Goal: Information Seeking & Learning: Learn about a topic

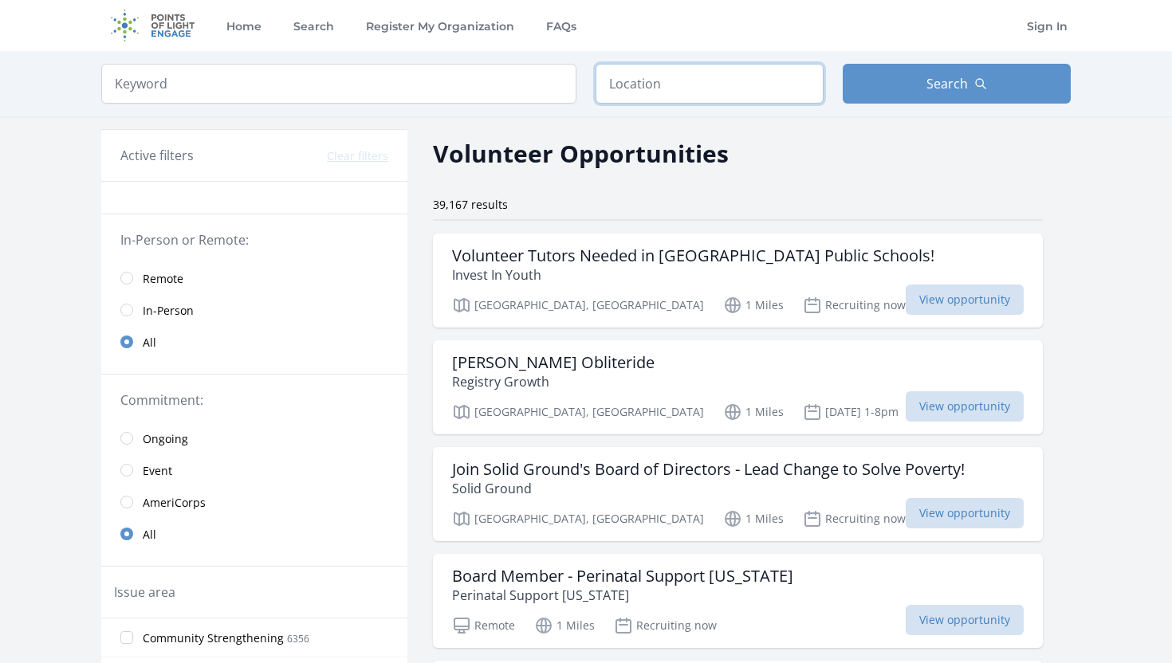
click at [773, 92] on input "text" at bounding box center [710, 84] width 228 height 40
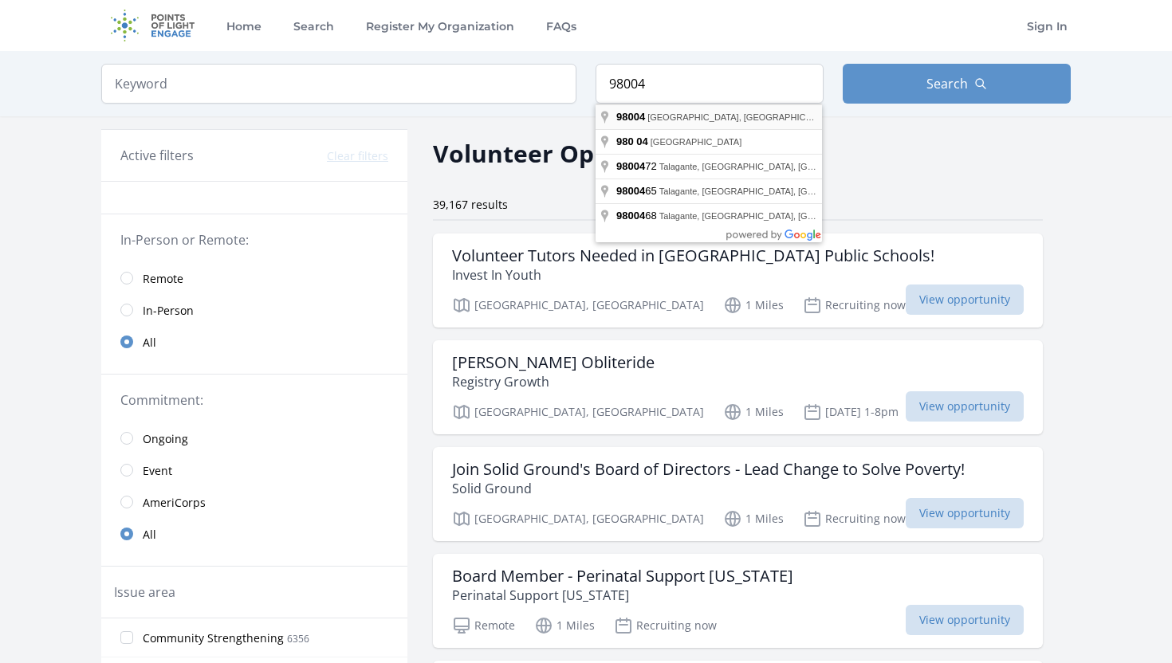
type input "[GEOGRAPHIC_DATA], [GEOGRAPHIC_DATA]"
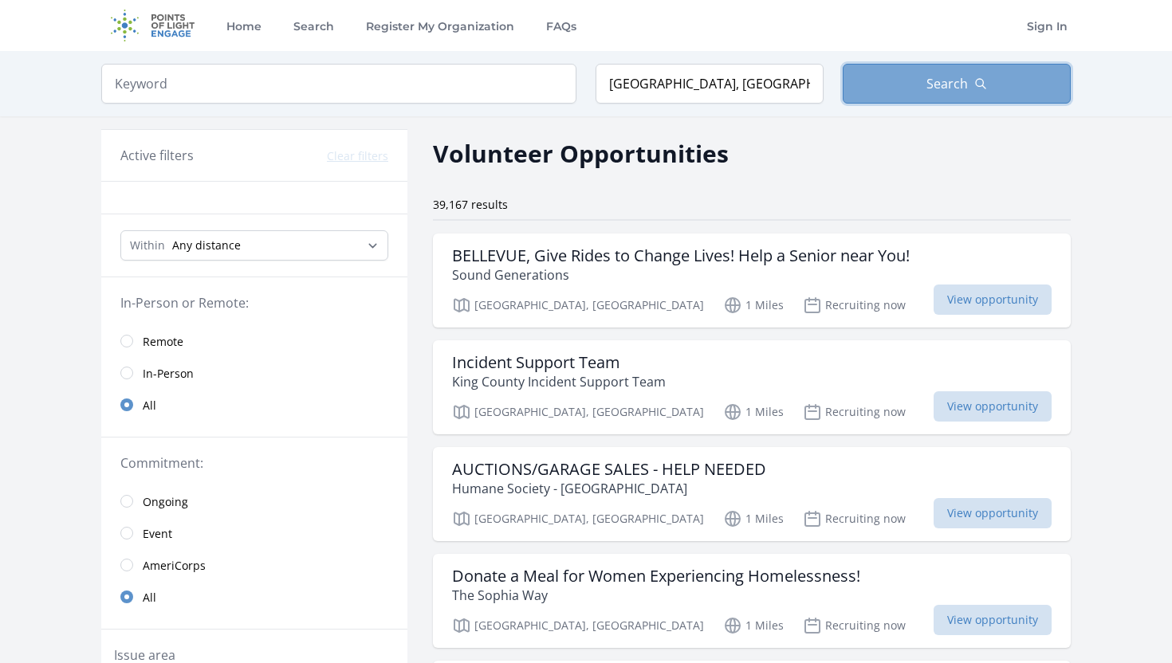
click at [887, 100] on button "Search" at bounding box center [957, 84] width 228 height 40
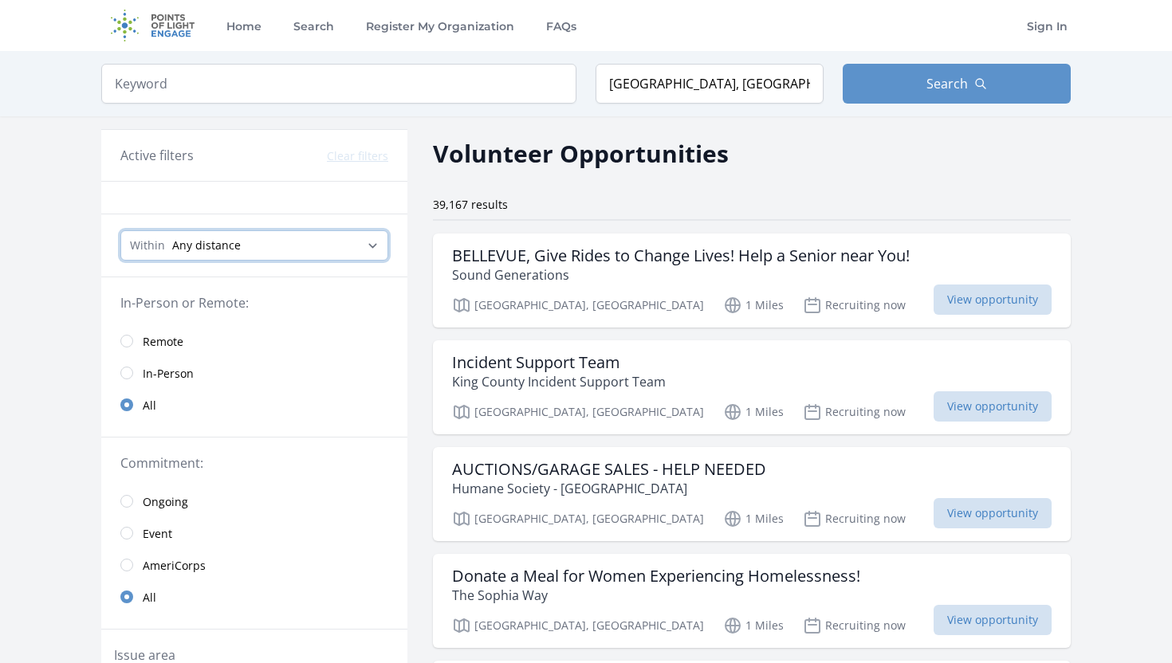
click at [233, 246] on select "Any distance , 5 Miles , 20 Miles , 50 Miles , 100 Miles" at bounding box center [254, 245] width 268 height 30
select select "80467"
click at [120, 230] on select "Any distance , 5 Miles , 20 Miles , 50 Miles , 100 Miles" at bounding box center [254, 245] width 268 height 30
click at [265, 238] on select "Any distance , 5 Miles , 20 Miles , 50 Miles , 100 Miles" at bounding box center [254, 245] width 268 height 30
select select "32186"
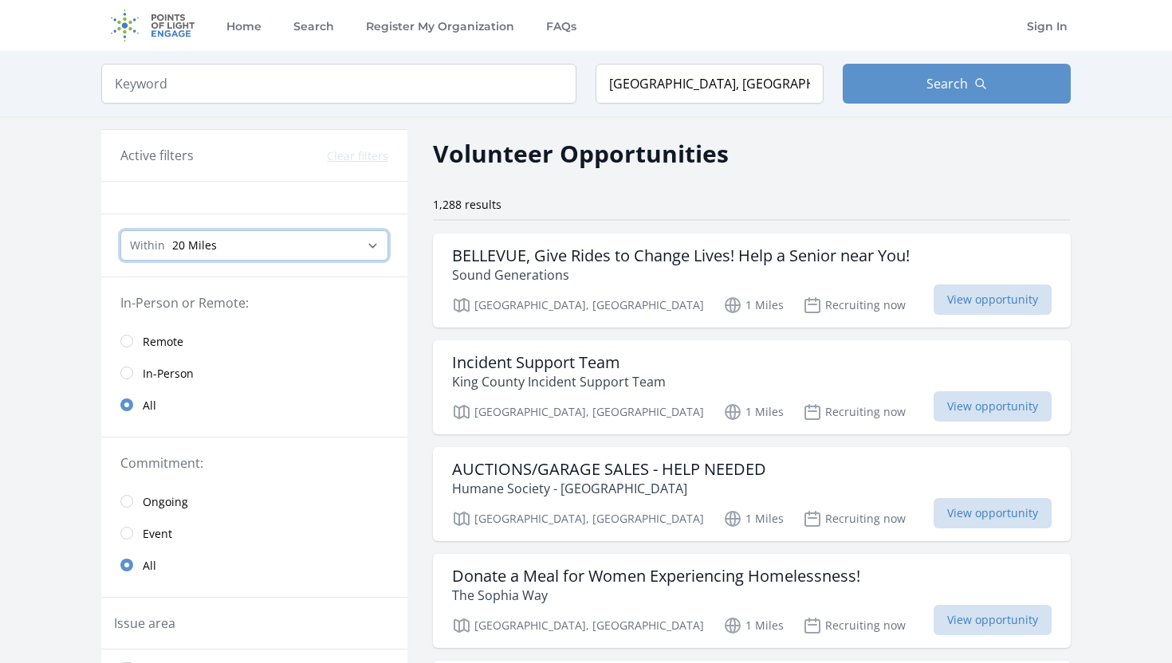
click at [120, 230] on select "Any distance , 5 Miles , 20 Miles , 50 Miles , 100 Miles" at bounding box center [254, 245] width 268 height 30
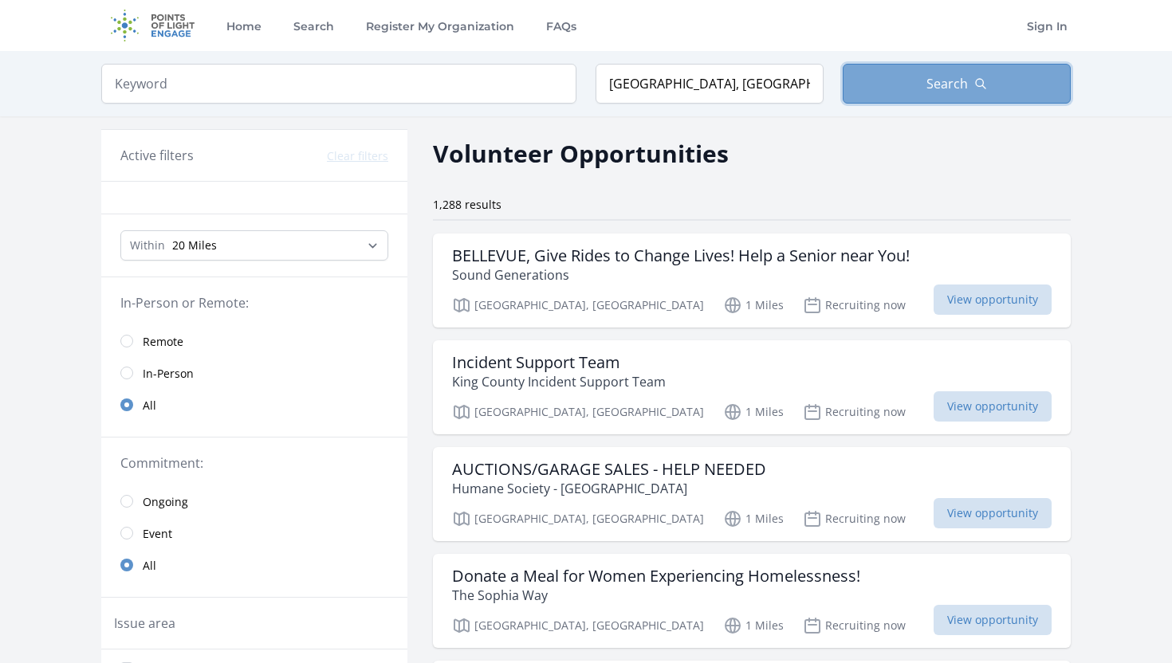
click at [976, 83] on icon "button" at bounding box center [981, 84] width 10 height 10
click at [942, 78] on span "Search" at bounding box center [946, 83] width 41 height 19
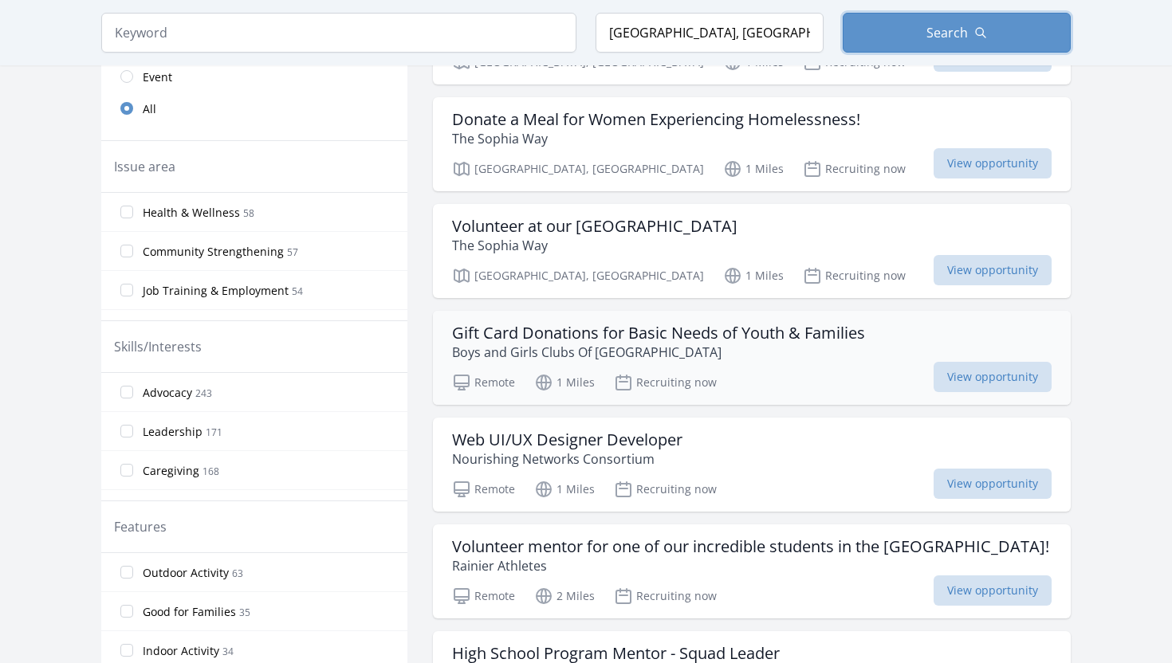
scroll to position [473, 0]
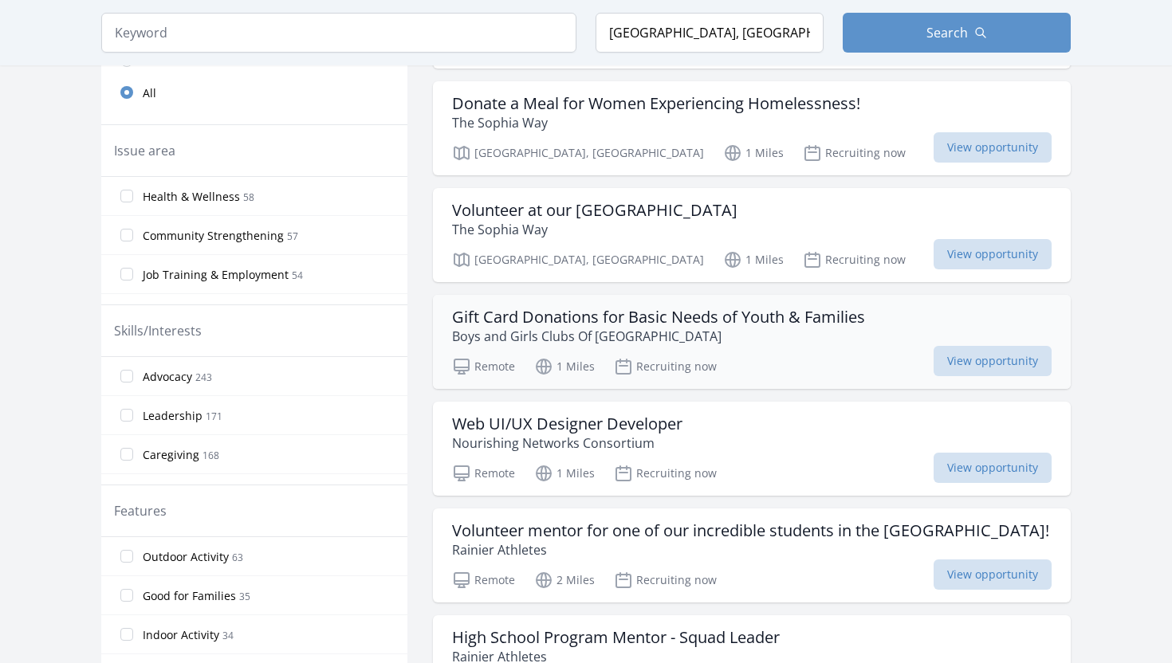
click at [686, 322] on h3 "Gift Card Donations for Basic Needs of Youth & Families" at bounding box center [658, 317] width 413 height 19
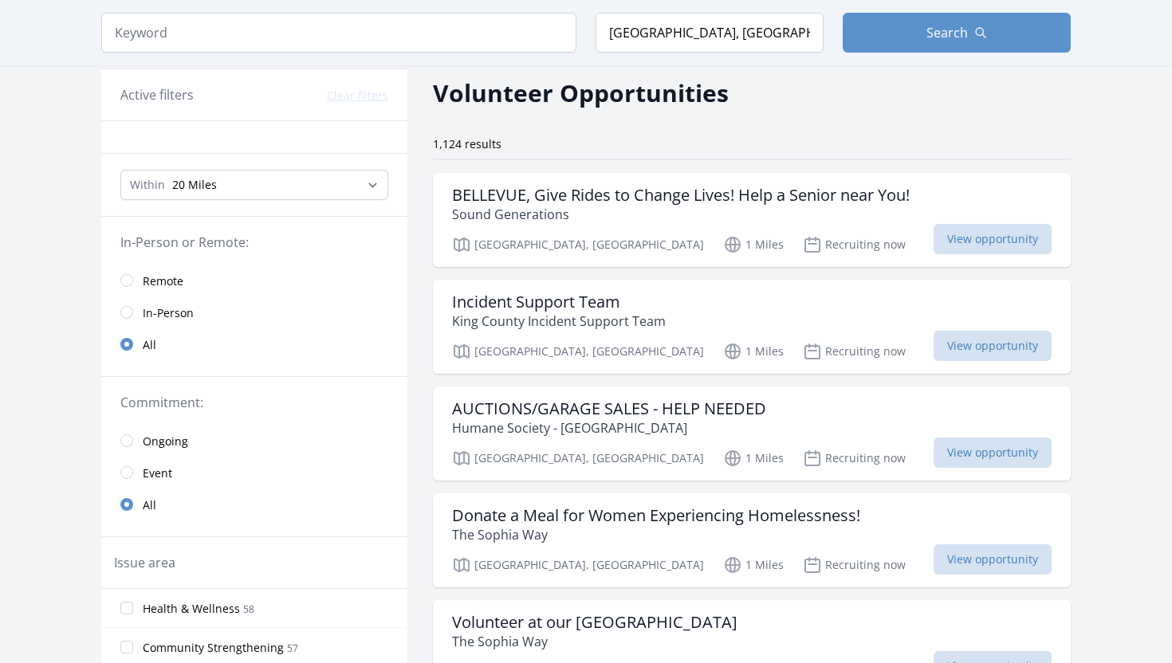
scroll to position [58, 0]
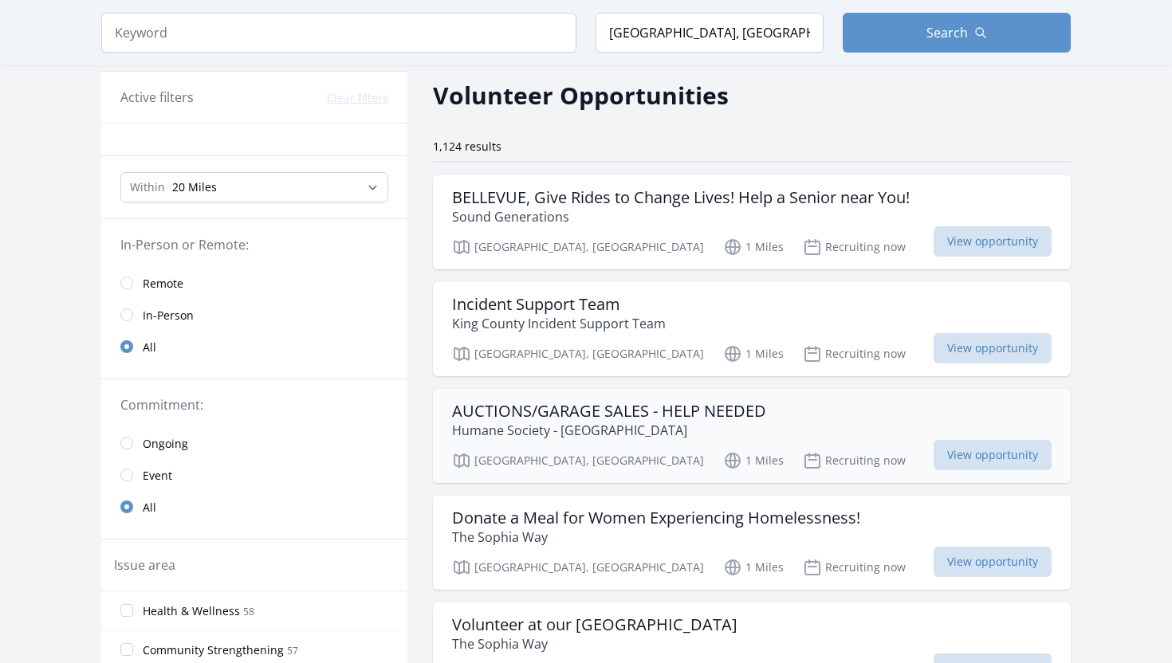
click at [695, 397] on div "AUCTIONS/GARAGE SALES - HELP NEEDED Humane Society - [GEOGRAPHIC_DATA] [GEOGRAP…" at bounding box center [752, 436] width 638 height 94
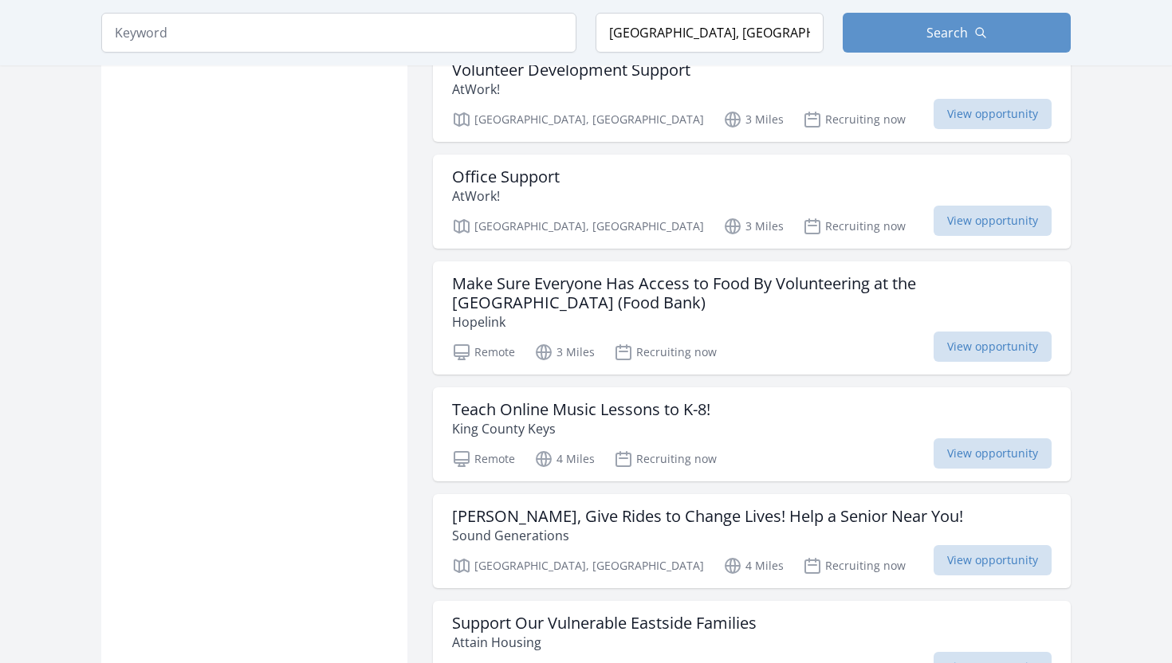
scroll to position [2062, 0]
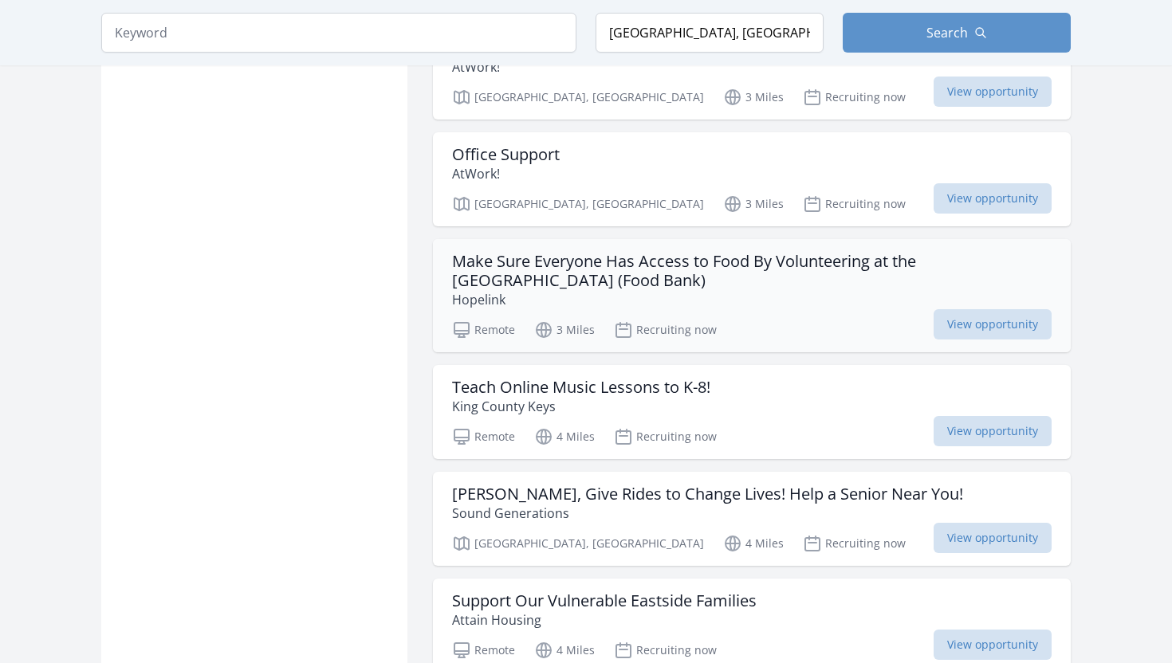
click at [1053, 266] on div "Make Sure Everyone Has Access to Food By Volunteering at the [GEOGRAPHIC_DATA] …" at bounding box center [752, 295] width 638 height 113
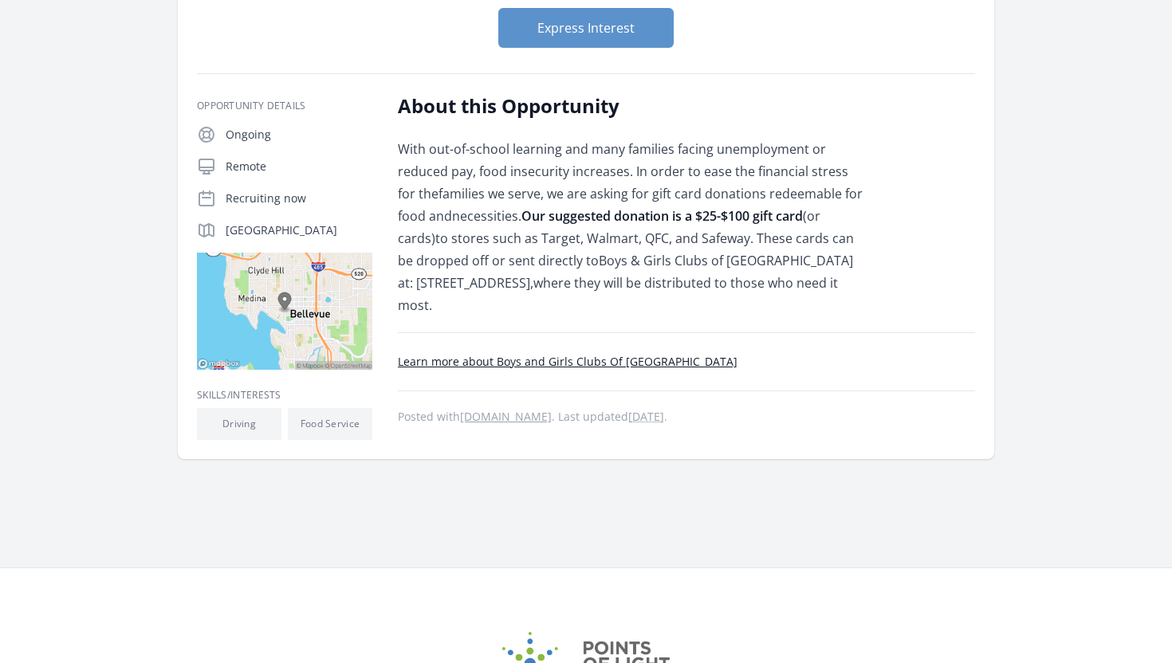
scroll to position [247, 0]
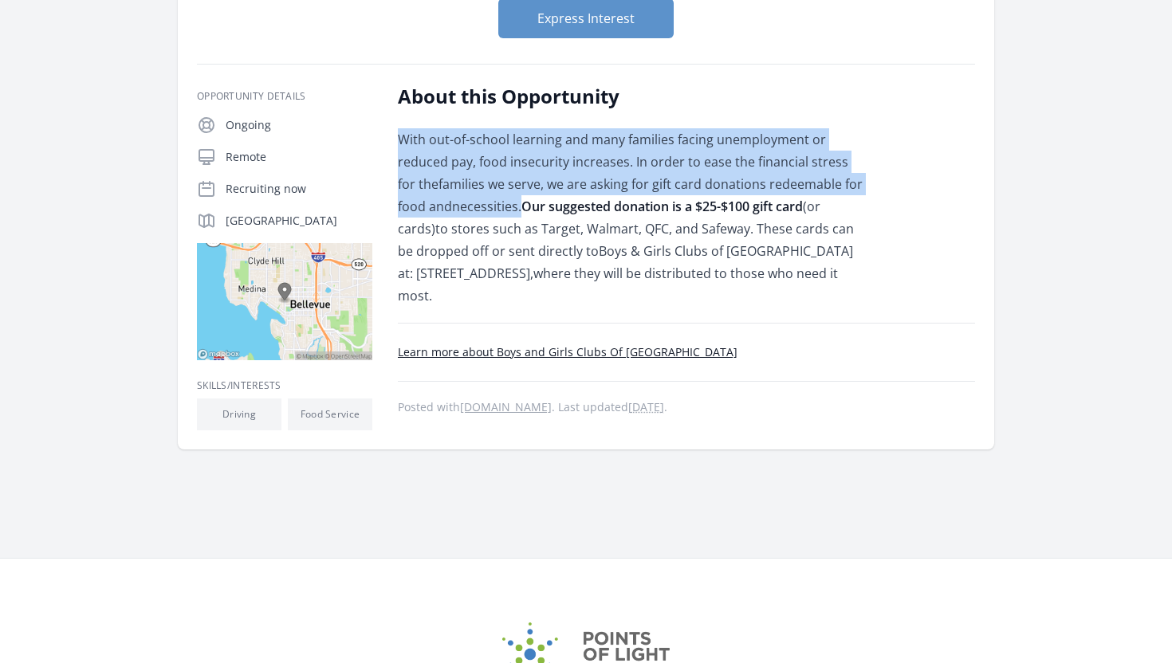
drag, startPoint x: 530, startPoint y: 127, endPoint x: 490, endPoint y: 210, distance: 92.7
click at [490, 210] on div "About this Opportunity With out-of-school learning and many families facing une…" at bounding box center [631, 195] width 466 height 223
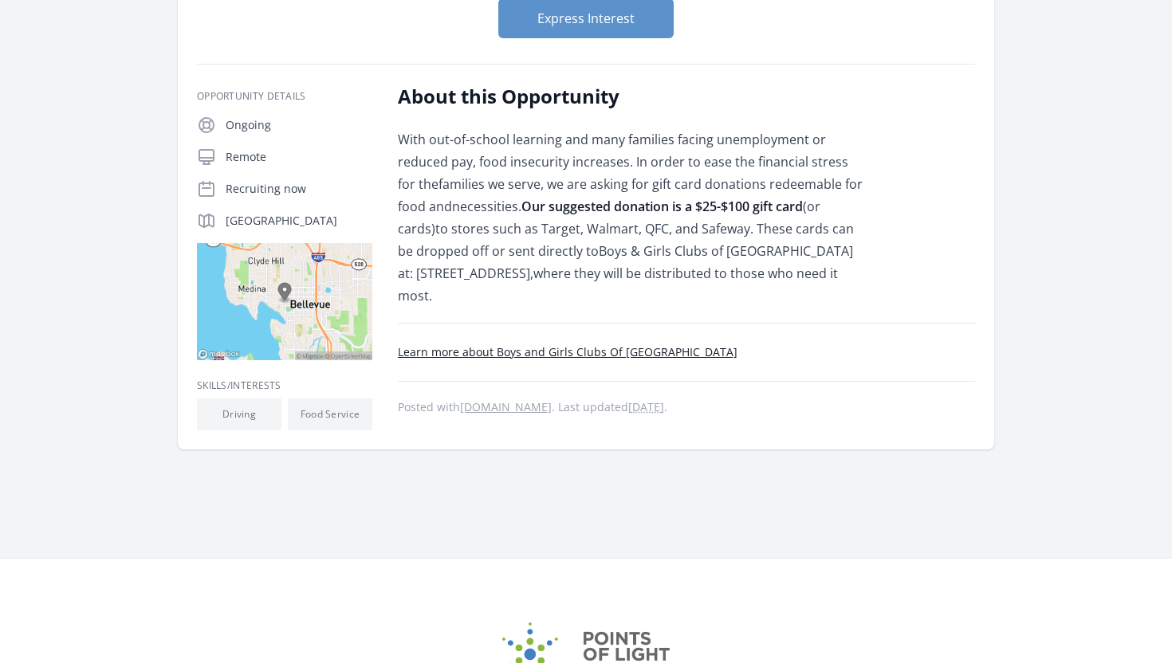
click at [521, 210] on strong "Our suggested donation is a $25-$100 gift card" at bounding box center [661, 207] width 281 height 18
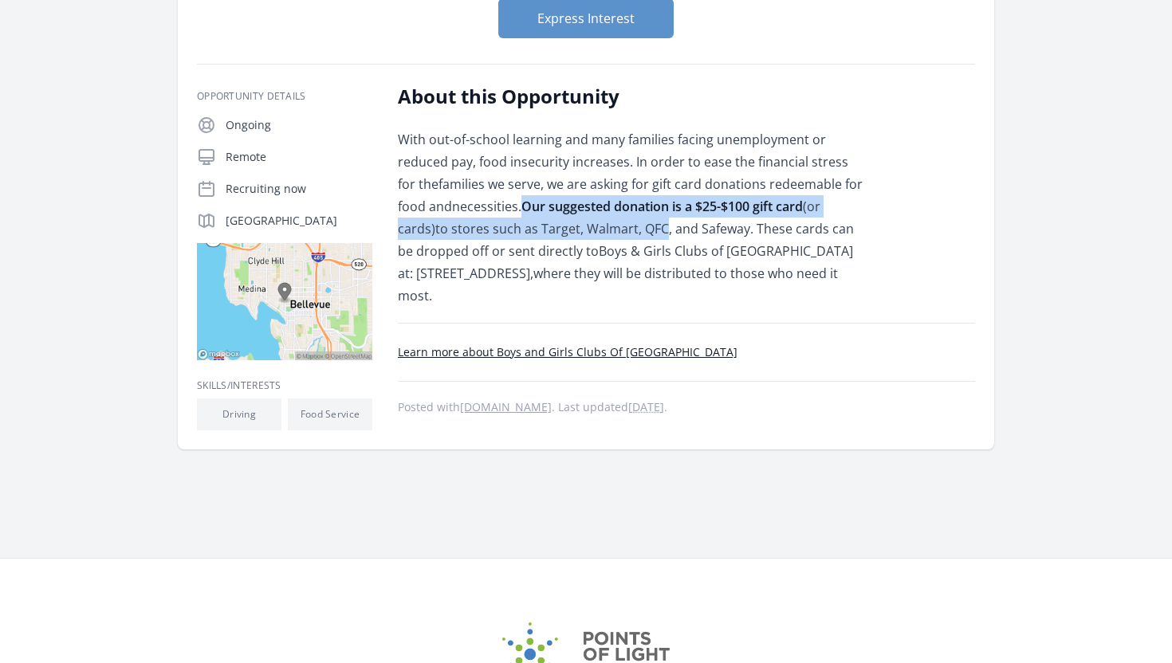
drag, startPoint x: 490, startPoint y: 210, endPoint x: 606, endPoint y: 226, distance: 116.6
click at [606, 226] on p "With out-of-school learning and many families facing unemployment or reduced pa…" at bounding box center [631, 217] width 466 height 179
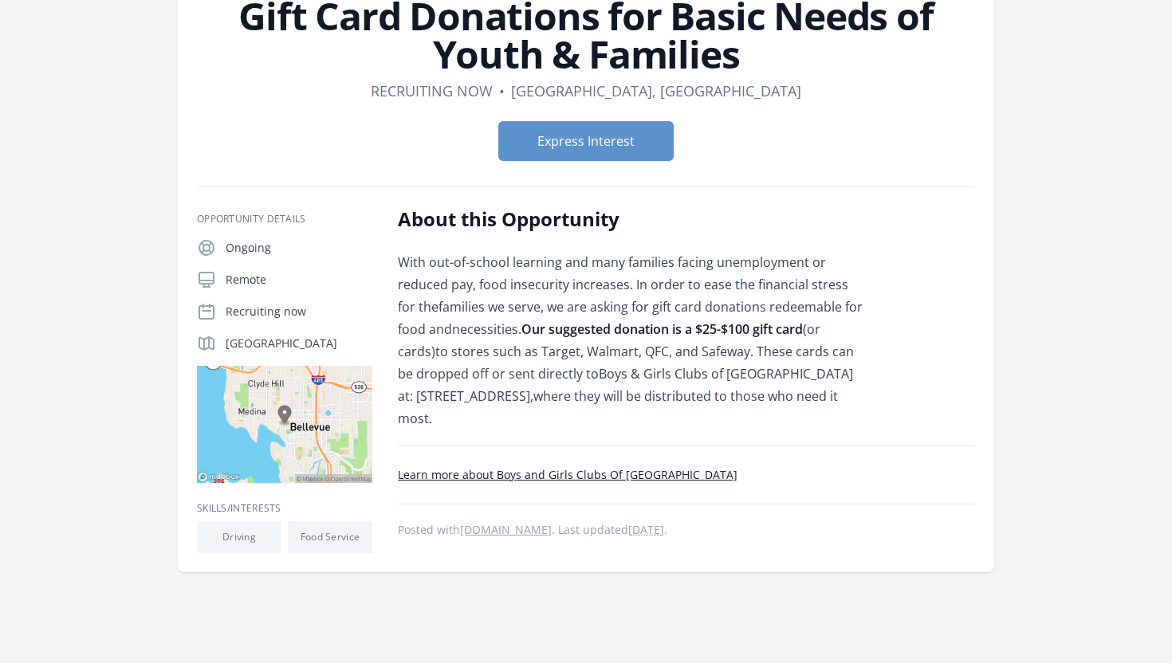
scroll to position [124, 0]
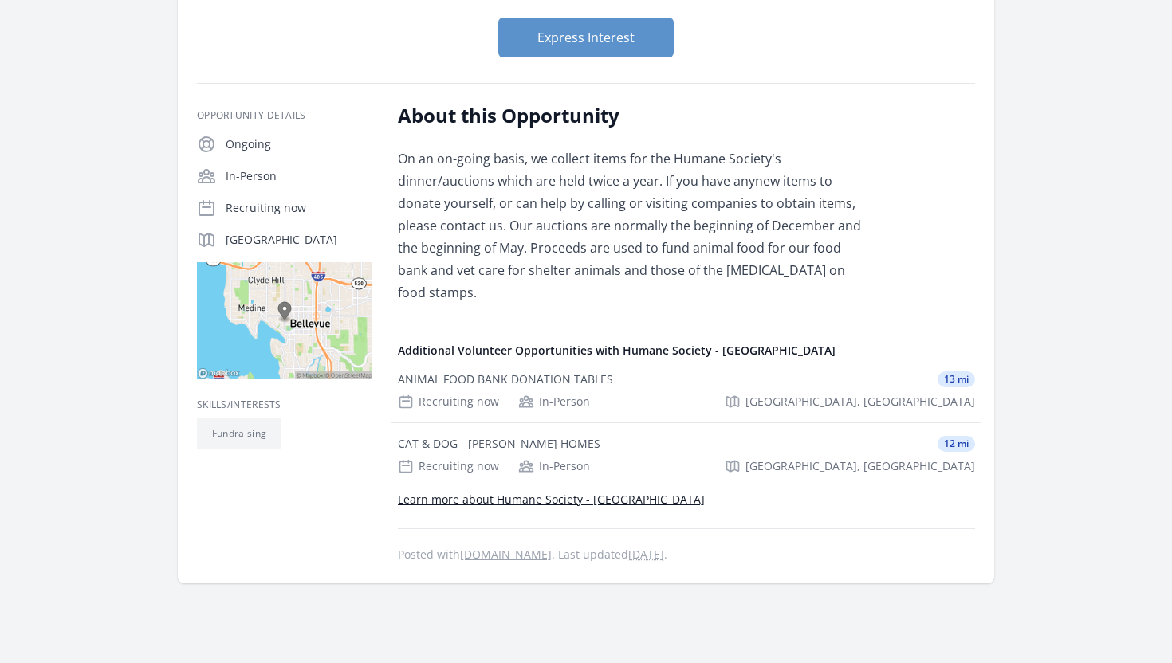
scroll to position [196, 0]
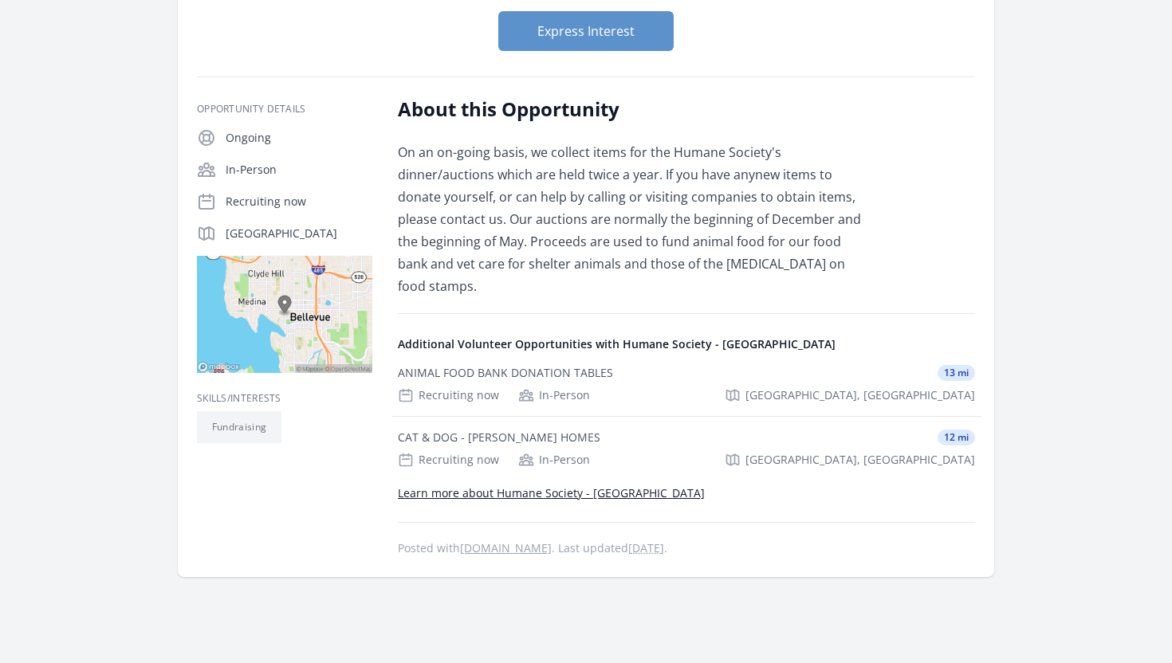
drag, startPoint x: 543, startPoint y: 154, endPoint x: 578, endPoint y: 179, distance: 42.9
click at [578, 179] on p "On an on-going basis, we collect items for the Humane Society's dinner/auctions…" at bounding box center [631, 219] width 466 height 156
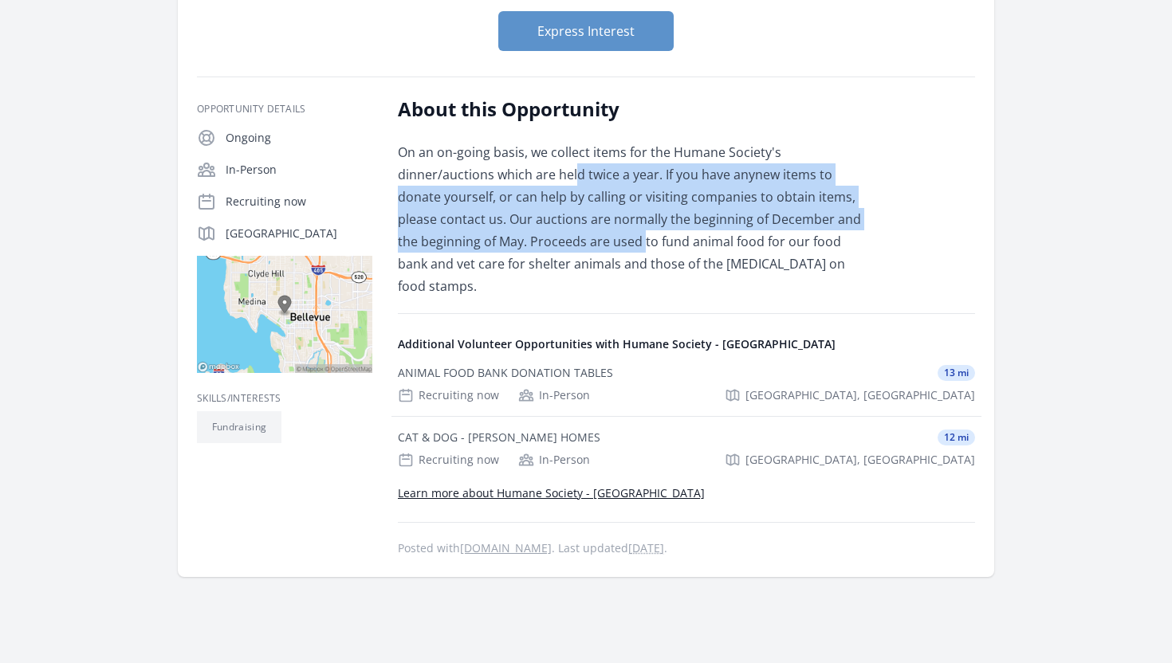
drag, startPoint x: 578, startPoint y: 179, endPoint x: 644, endPoint y: 240, distance: 90.3
click at [644, 240] on p "On an on-going basis, we collect items for the Humane Society's dinner/auctions…" at bounding box center [631, 219] width 466 height 156
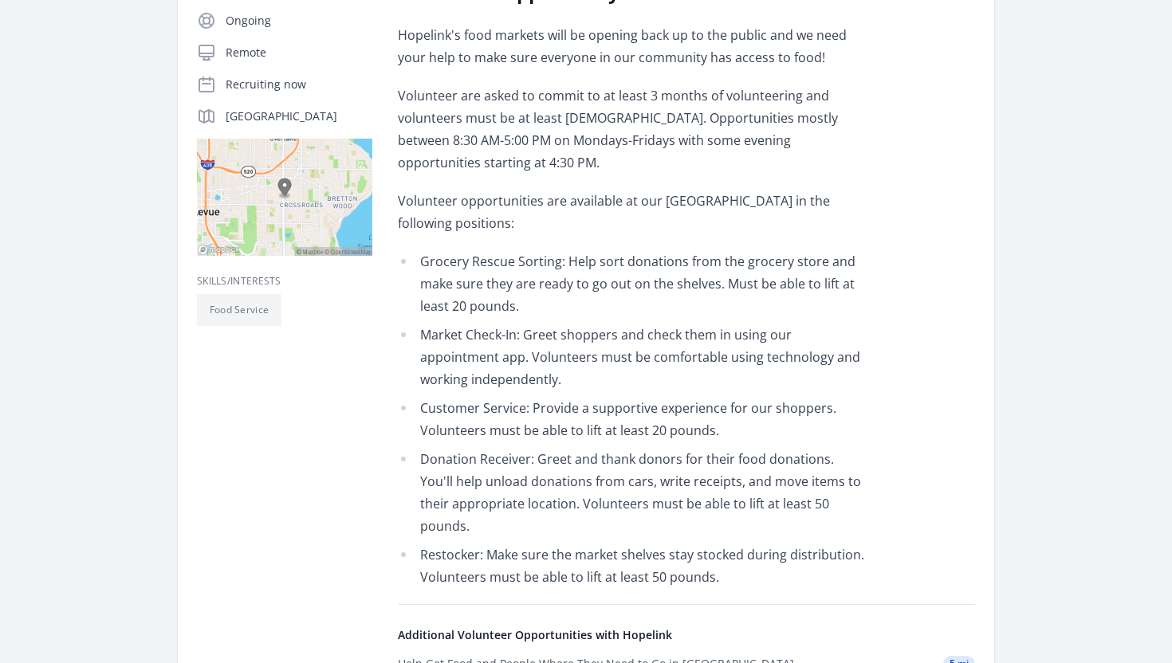
scroll to position [415, 0]
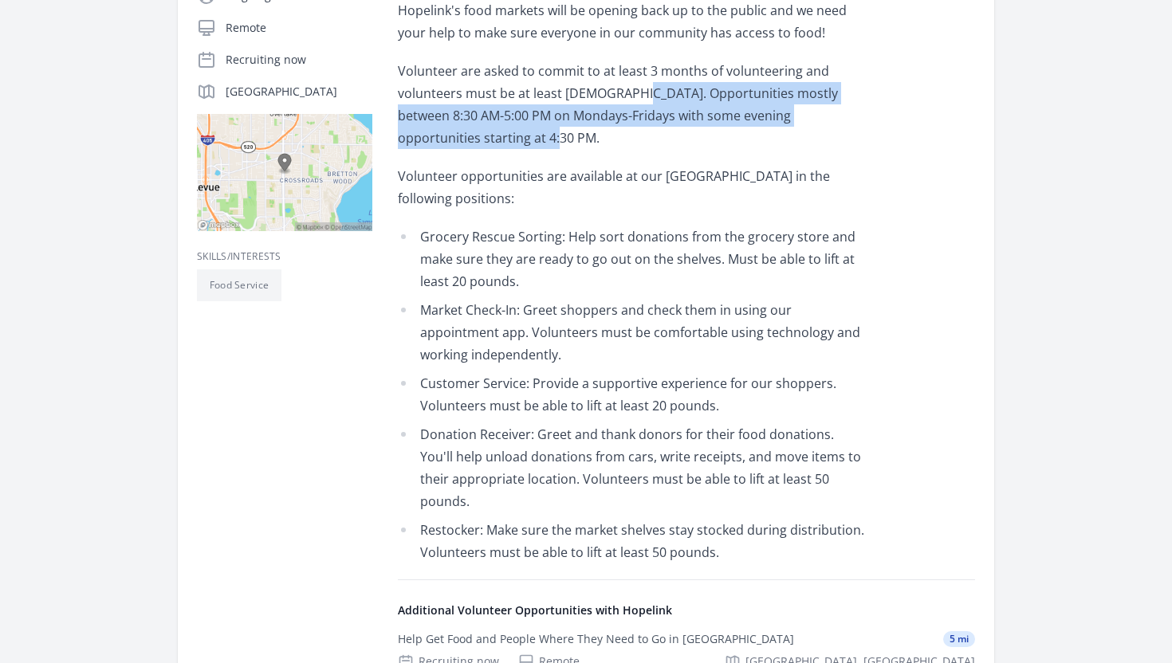
drag, startPoint x: 750, startPoint y: 132, endPoint x: 633, endPoint y: 96, distance: 122.3
click at [632, 97] on p "Volunteer are asked to commit to at least 3 months of volunteering and voluntee…" at bounding box center [631, 104] width 466 height 89
click at [633, 96] on p "Volunteer are asked to commit to at least 3 months of volunteering and voluntee…" at bounding box center [631, 104] width 466 height 89
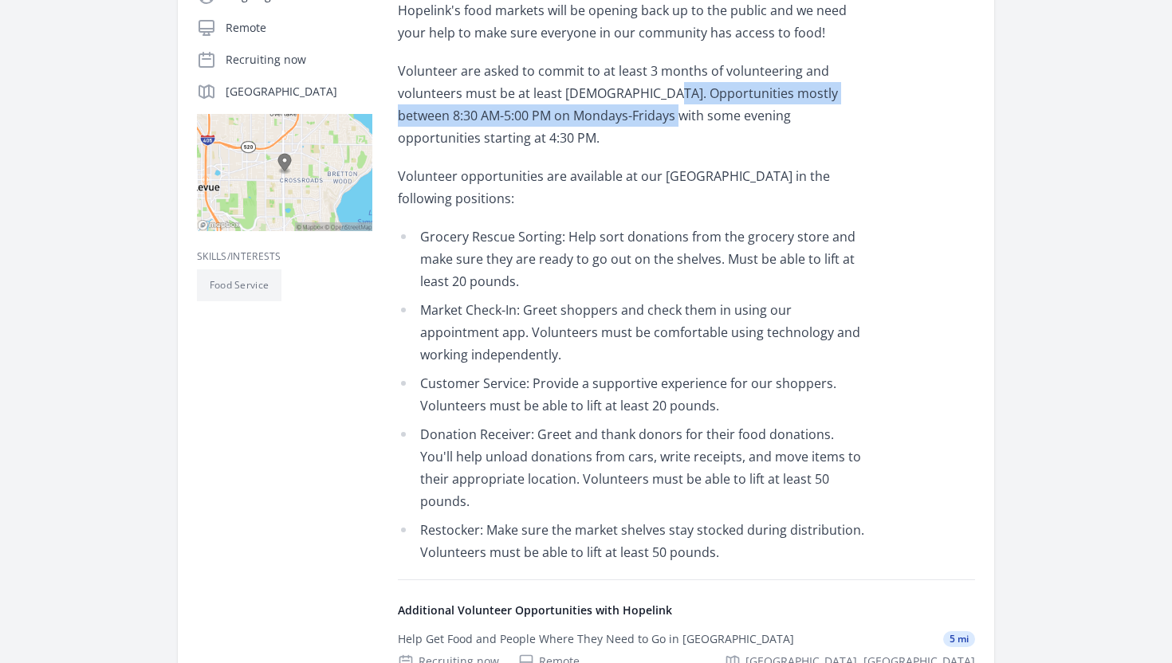
drag, startPoint x: 649, startPoint y: 93, endPoint x: 631, endPoint y: 118, distance: 30.8
click at [631, 117] on p "Volunteer are asked to commit to at least 3 months of volunteering and voluntee…" at bounding box center [631, 104] width 466 height 89
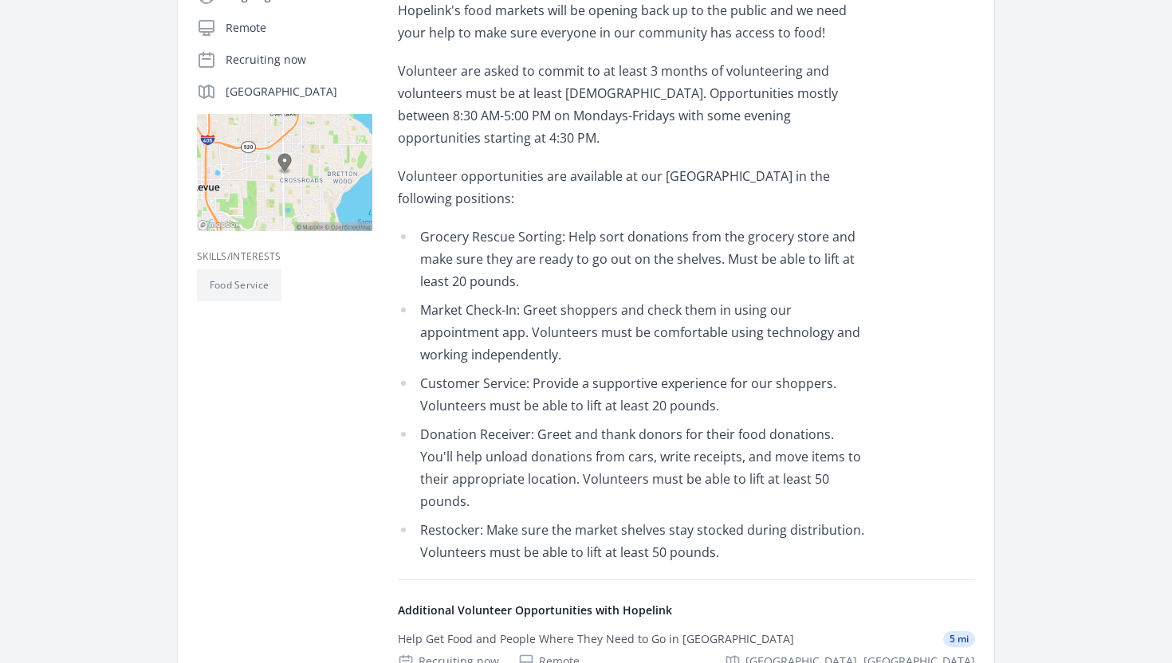
click at [627, 132] on p "Volunteer are asked to commit to at least 3 months of volunteering and voluntee…" at bounding box center [631, 104] width 466 height 89
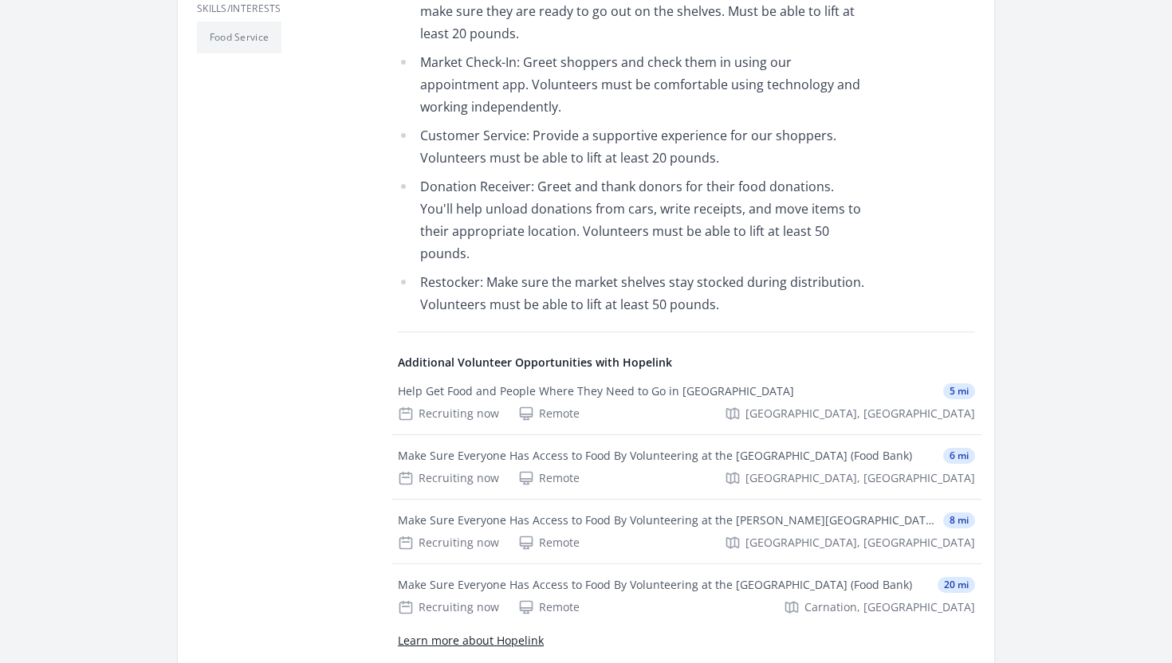
scroll to position [667, 0]
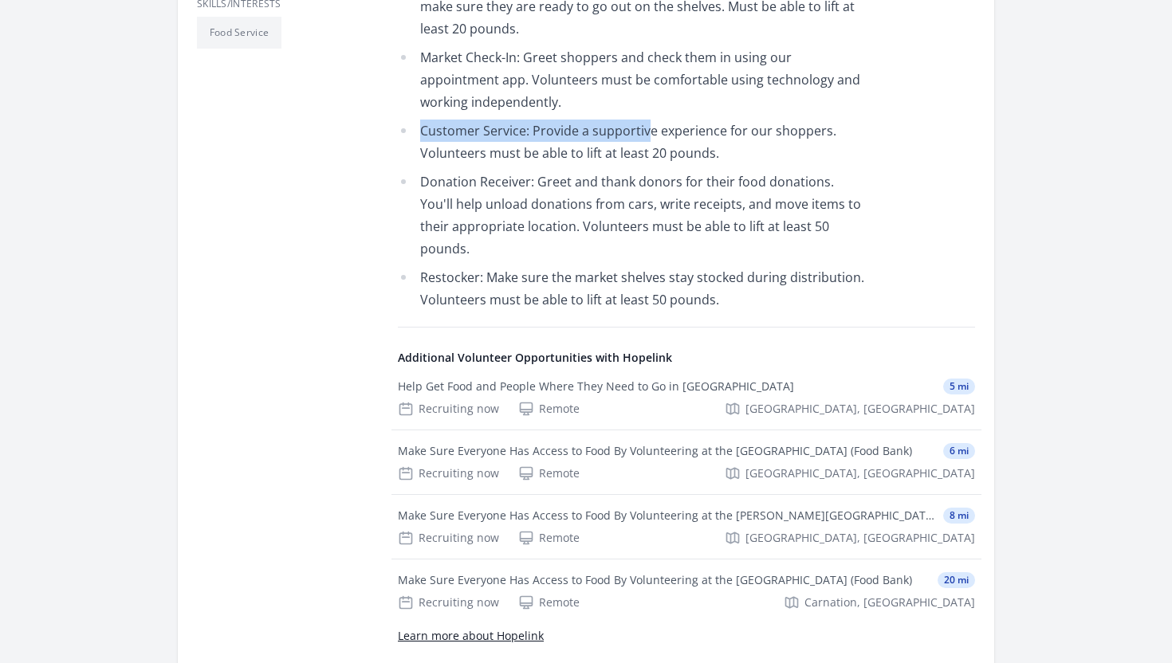
drag, startPoint x: 647, startPoint y: 120, endPoint x: 621, endPoint y: 108, distance: 29.2
click at [621, 106] on ul "Grocery Rescue Sorting: Help sort donations from the grocery store and make sur…" at bounding box center [631, 142] width 466 height 338
click at [621, 110] on li "Market Check-In: Greet shoppers and check them in using our appointment app. Vo…" at bounding box center [631, 79] width 466 height 67
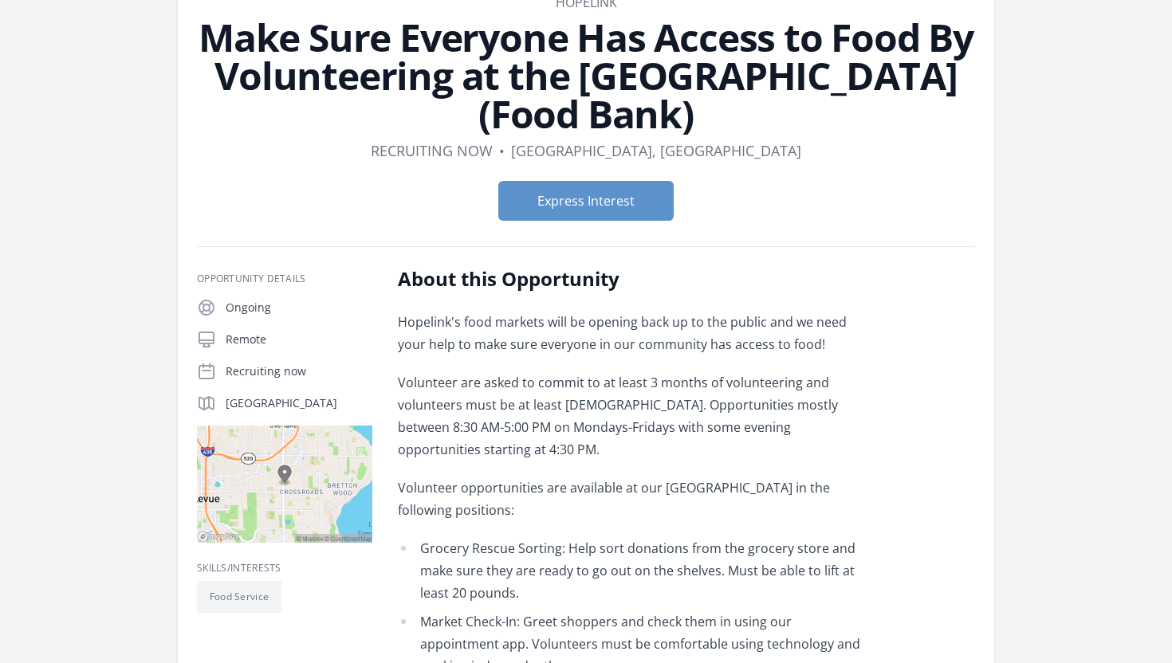
scroll to position [51, 0]
